Goal: Information Seeking & Learning: Learn about a topic

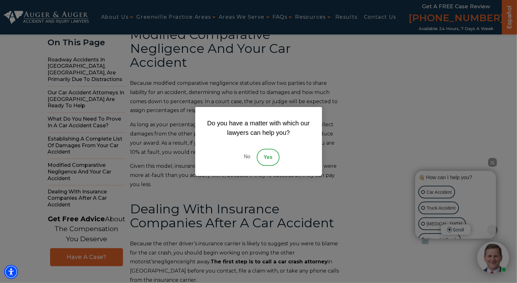
scroll to position [2740, 0]
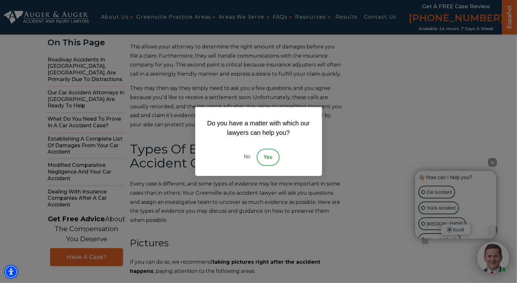
click at [246, 156] on link "No" at bounding box center [246, 157] width 19 height 17
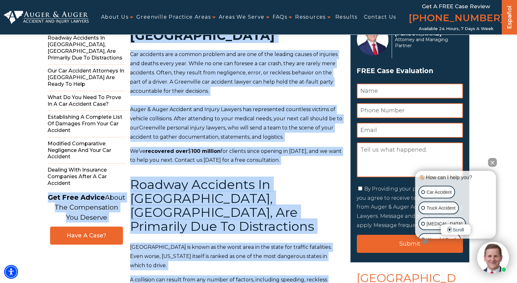
scroll to position [0, 0]
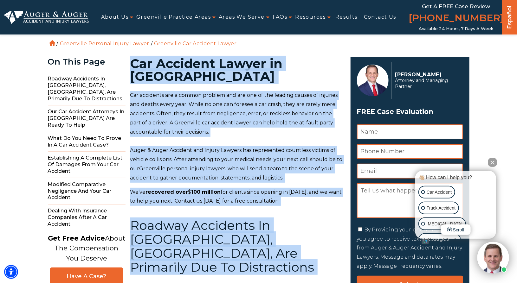
drag, startPoint x: 284, startPoint y: 249, endPoint x: 132, endPoint y: 63, distance: 239.9
copy main "Car Accident Lawyer in Greenville Car accidents are a common problem and are on…"
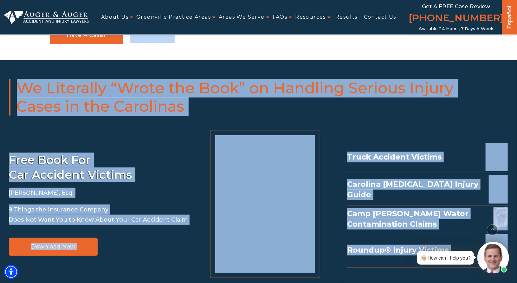
scroll to position [4473, 0]
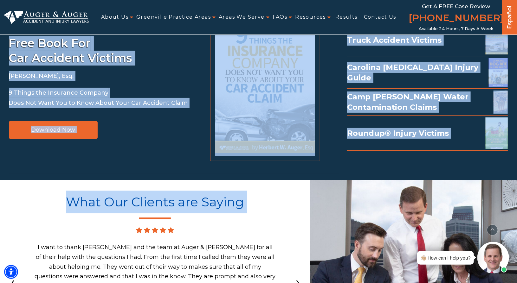
drag, startPoint x: 131, startPoint y: 88, endPoint x: 342, endPoint y: 235, distance: 257.4
